Goal: Task Accomplishment & Management: Manage account settings

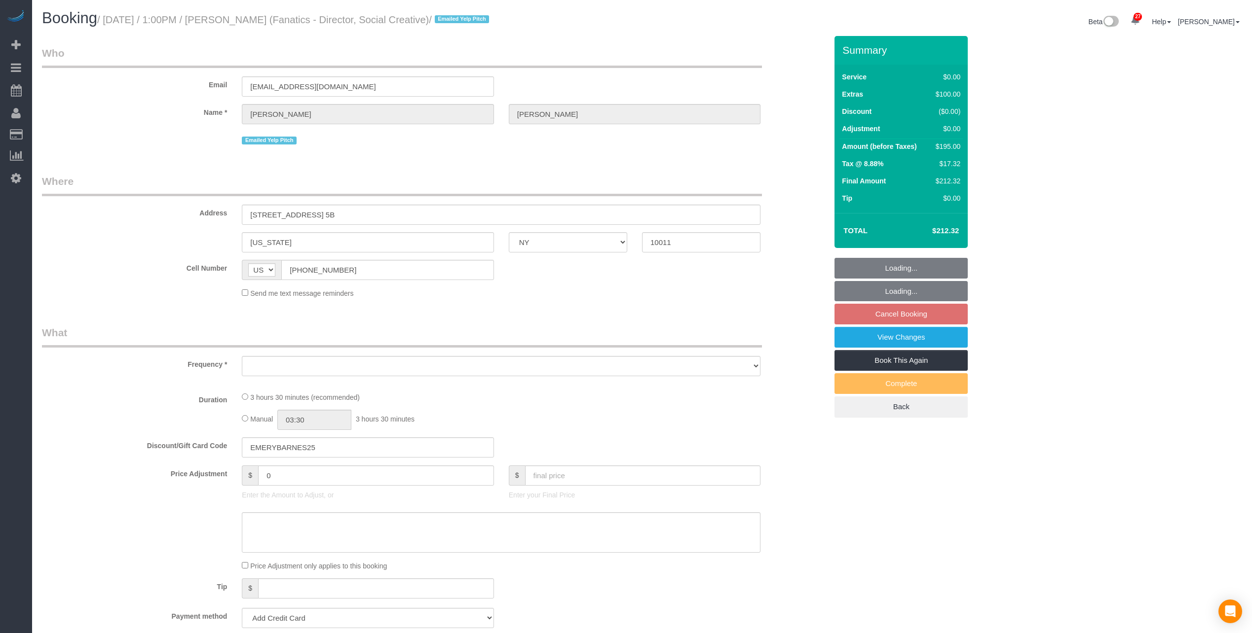
select select "NY"
select select "object:809"
select select "string:stripe-pm_1MEx0T4VGloSiKo7rpVCdXXw"
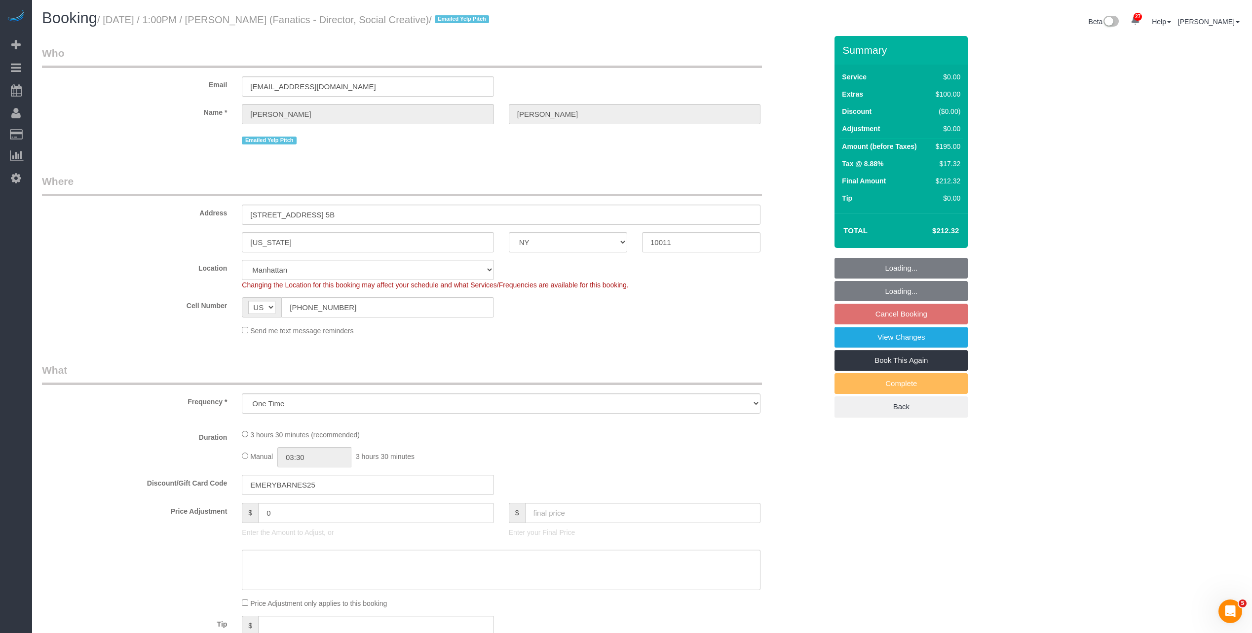
select select "spot6"
select select "number:89"
select select "number:90"
select select "number:15"
select select "number:5"
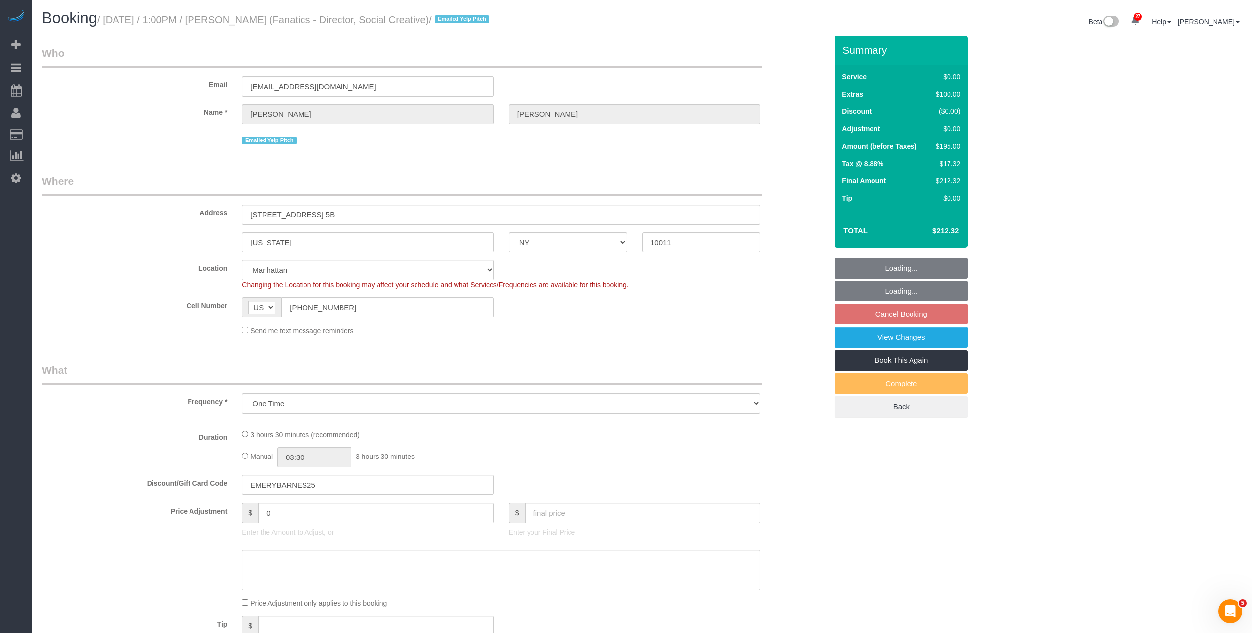
select select "1"
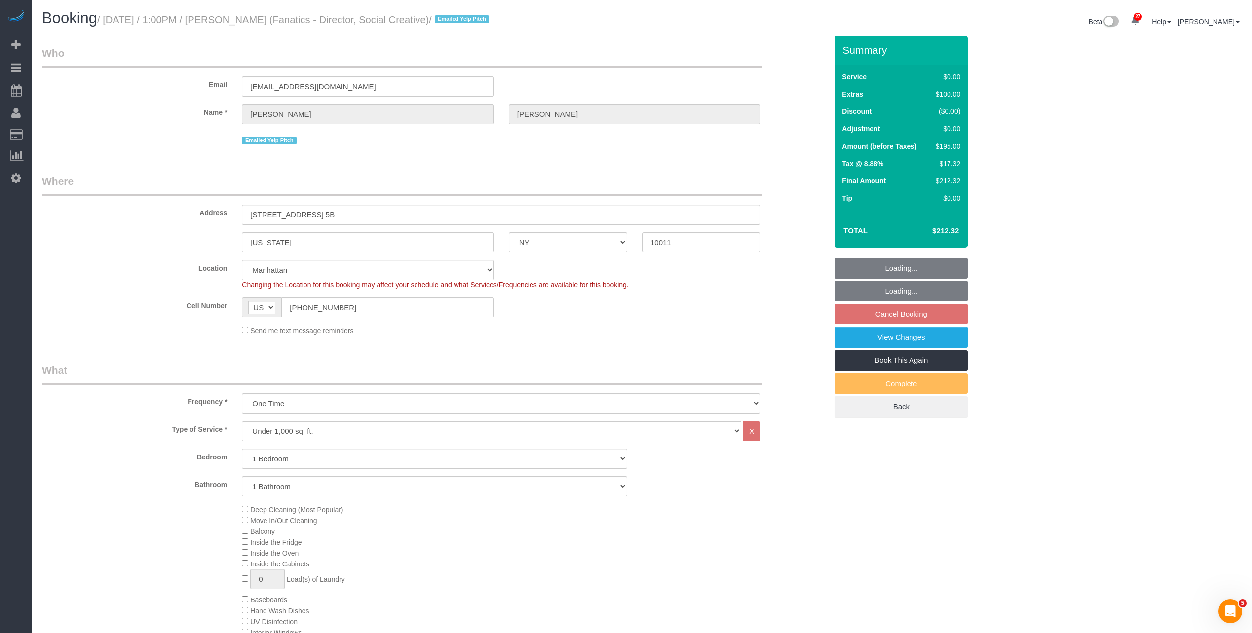
select select "object:1499"
select select "1"
